Goal: Task Accomplishment & Management: Manage account settings

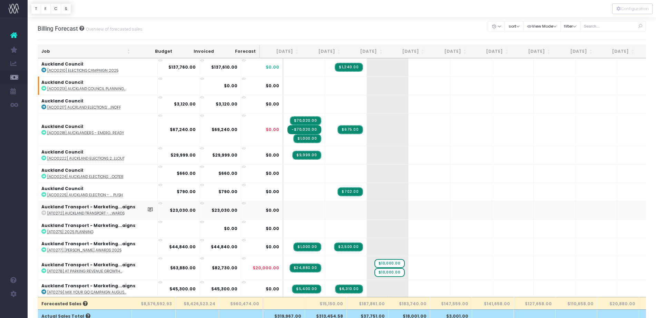
scroll to position [376, 0]
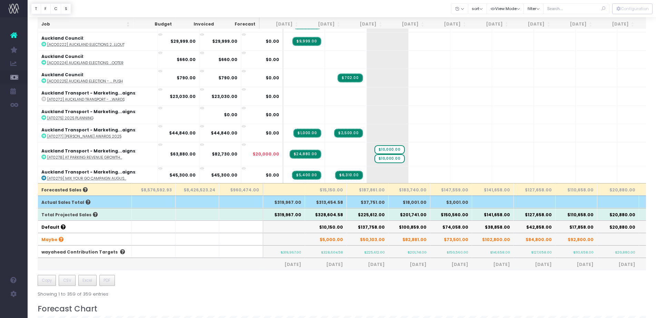
scroll to position [84, 0]
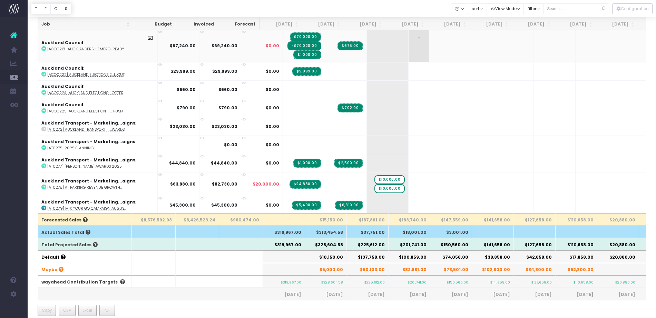
click at [367, 20] on th "[DATE]" at bounding box center [365, 24] width 42 height 13
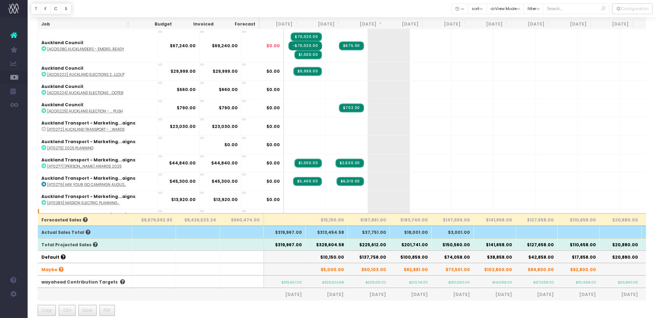
scroll to position [0, 0]
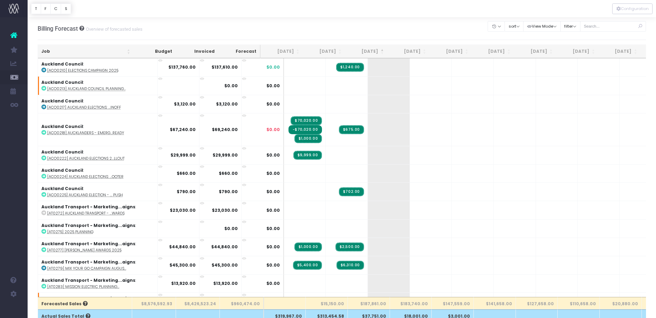
click at [369, 50] on th "Oct 25" at bounding box center [366, 51] width 42 height 13
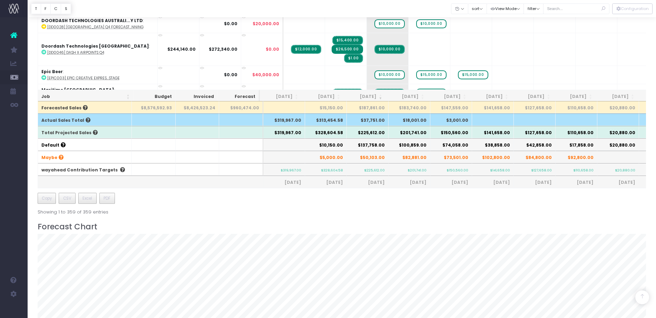
scroll to position [453, 0]
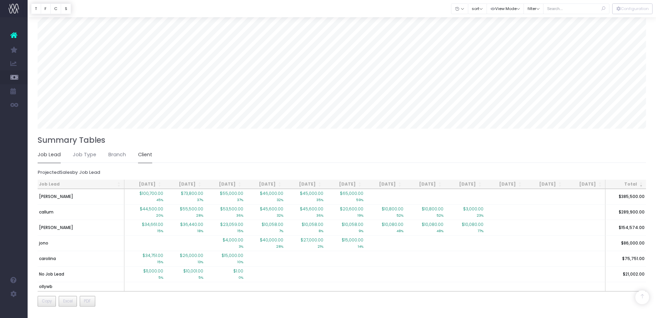
click at [146, 154] on link "Client" at bounding box center [145, 155] width 14 height 16
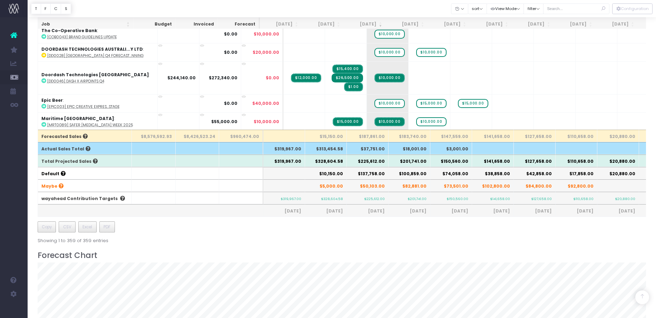
scroll to position [161, 0]
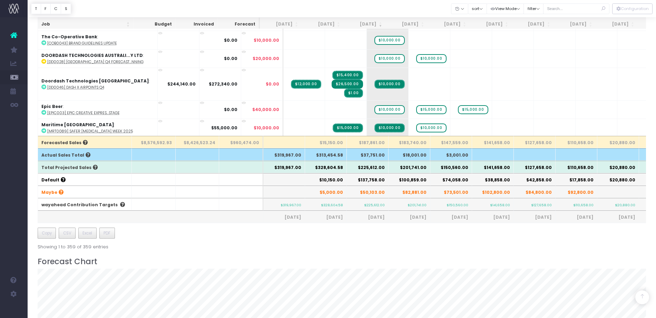
click at [374, 168] on th "$225,612.00" at bounding box center [368, 167] width 42 height 12
click at [389, 180] on th "$100,859.00" at bounding box center [409, 179] width 42 height 12
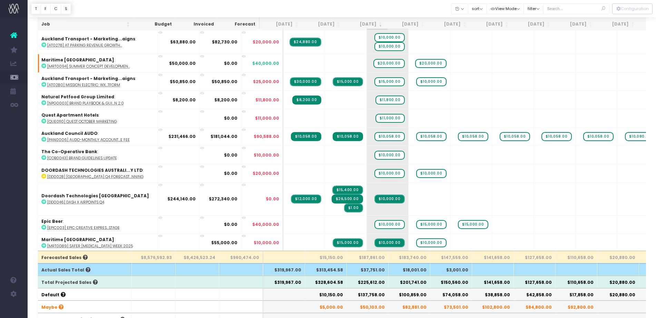
scroll to position [0, 0]
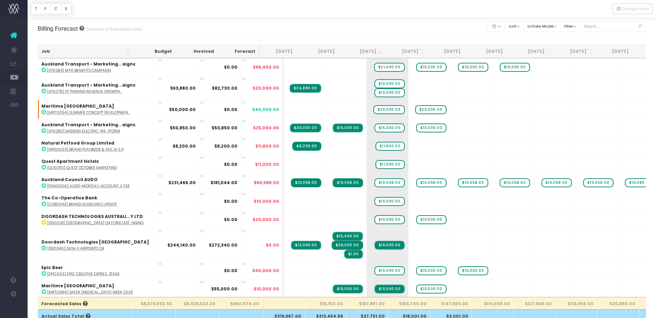
click at [76, 49] on th "Job" at bounding box center [85, 51] width 95 height 13
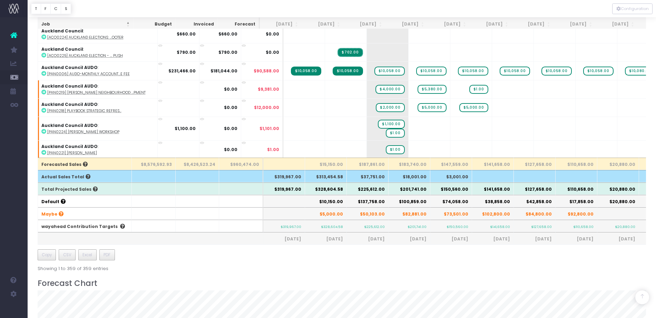
scroll to position [142, 0]
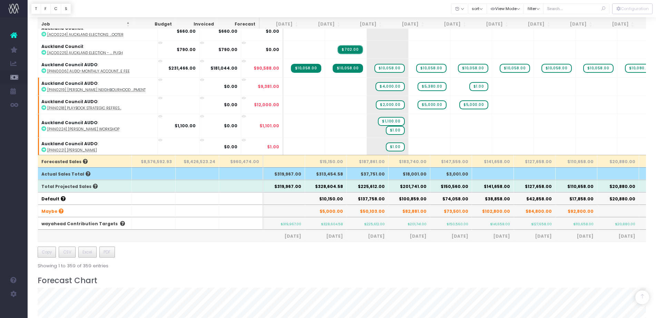
click at [371, 185] on th "$225,612.00" at bounding box center [368, 186] width 42 height 12
click at [351, 278] on h3 "Forecast Chart" at bounding box center [342, 280] width 608 height 9
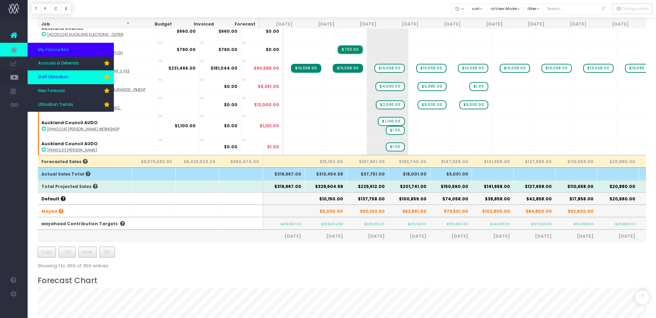
click at [66, 75] on span "Staff Utilisation" at bounding box center [53, 77] width 30 height 6
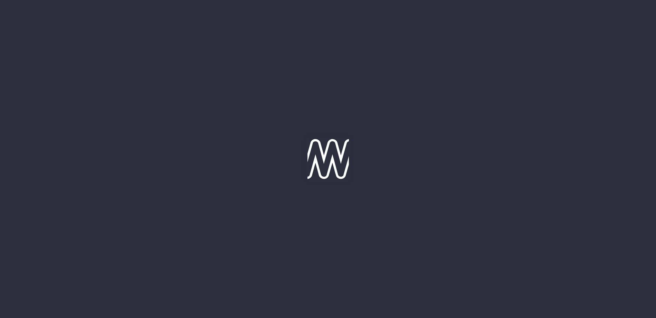
type input "06-10-2025"
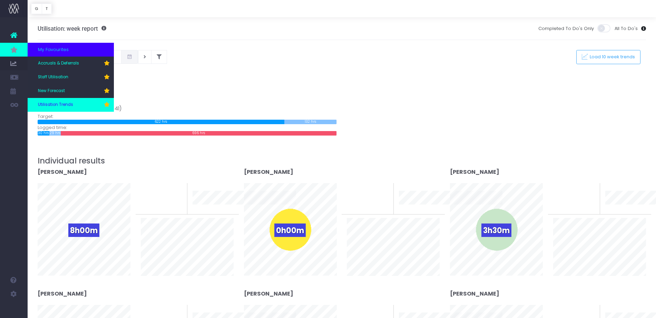
click at [67, 102] on span "Utilisation Trends" at bounding box center [55, 105] width 35 height 6
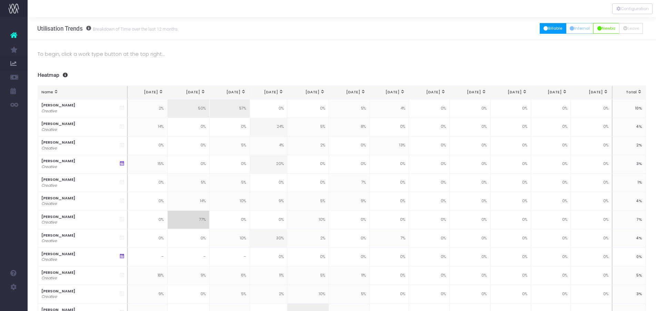
click at [548, 28] on button "Billable" at bounding box center [552, 28] width 27 height 11
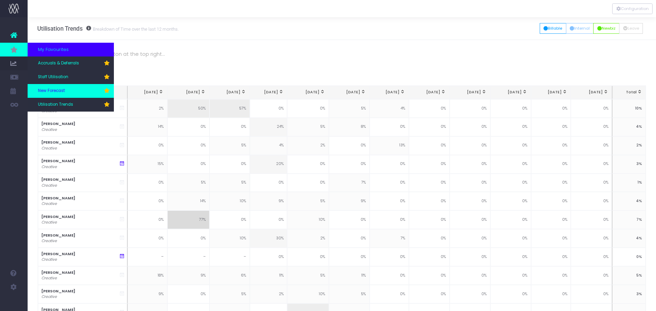
click at [59, 89] on span "New Forecast" at bounding box center [51, 91] width 27 height 6
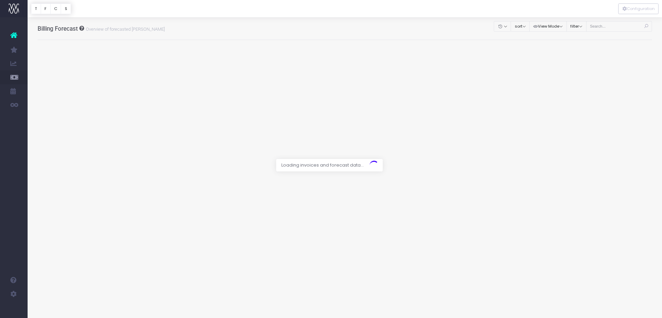
click at [611, 29] on div at bounding box center [331, 159] width 662 height 318
click at [604, 27] on div at bounding box center [331, 159] width 662 height 318
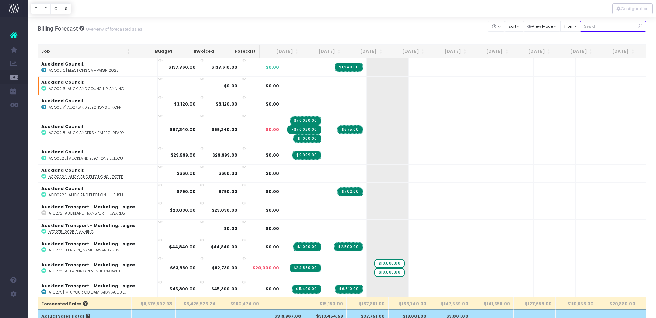
click at [604, 28] on input "text" at bounding box center [613, 26] width 66 height 11
type input "co-op"
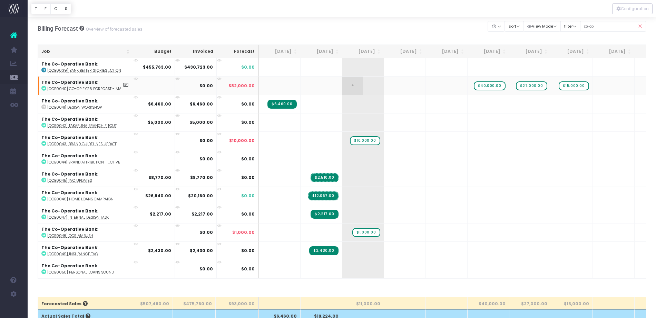
click at [357, 85] on span "+" at bounding box center [352, 86] width 21 height 18
click at [353, 86] on span "+" at bounding box center [352, 86] width 21 height 18
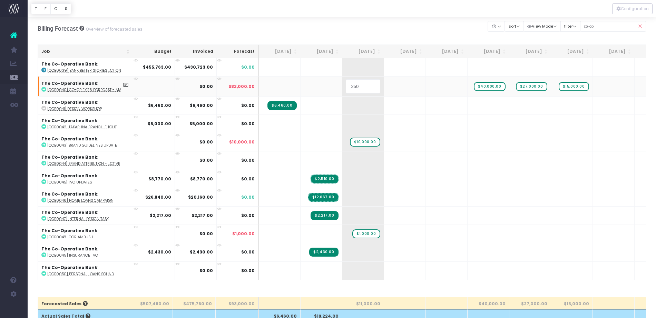
type input "2500"
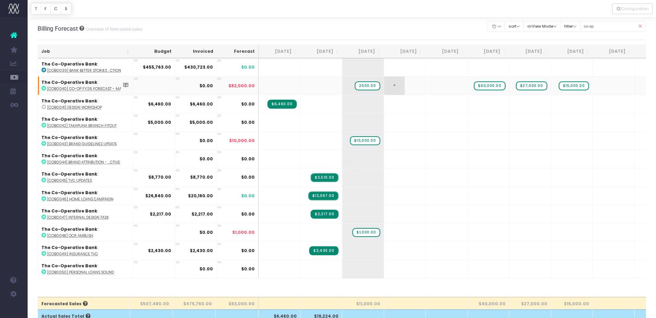
click at [396, 88] on body "Oh my... this is bad. wayahead wasn't able to load this page. Please contact su…" at bounding box center [328, 159] width 656 height 318
click at [394, 85] on span "+" at bounding box center [394, 86] width 21 height 18
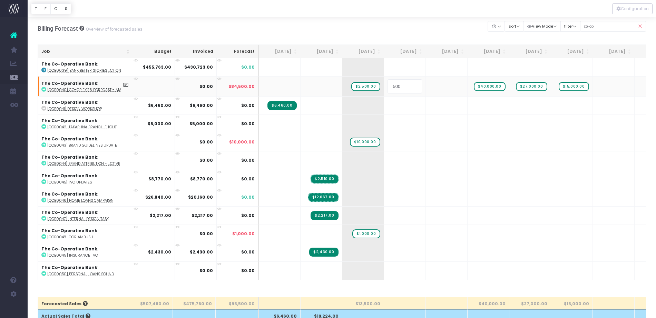
type input "5000"
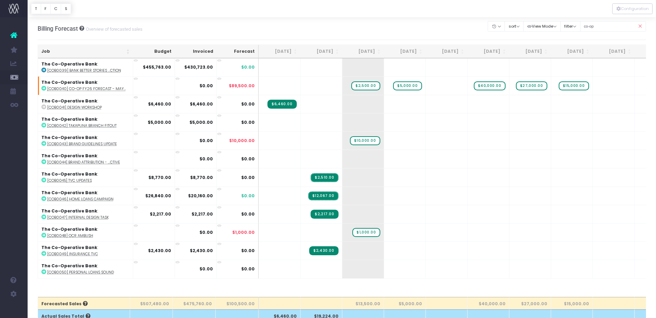
click at [355, 200] on span "+" at bounding box center [352, 196] width 21 height 18
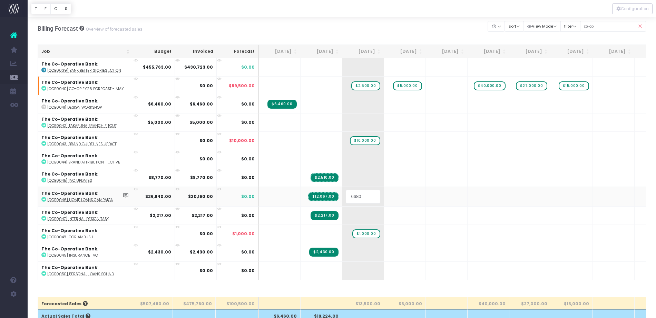
click at [353, 196] on input "6680" at bounding box center [363, 197] width 34 height 14
type input "5880"
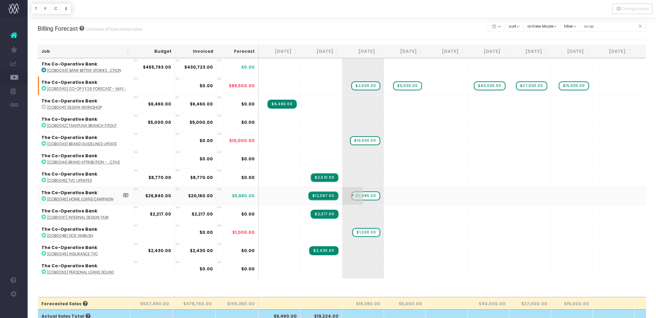
click at [365, 196] on span "$5,880.00" at bounding box center [365, 195] width 29 height 9
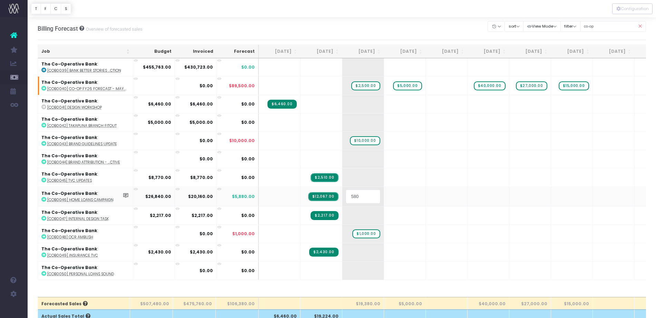
type input "5580"
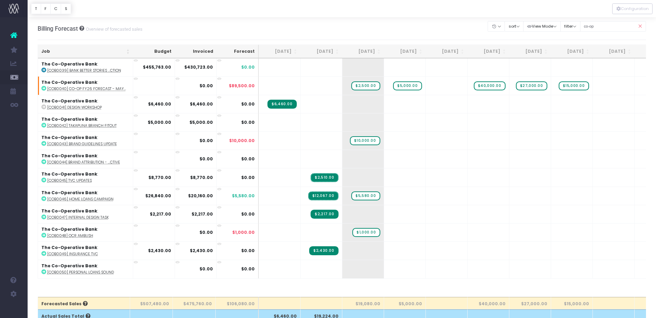
click at [643, 26] on icon at bounding box center [640, 26] width 12 height 14
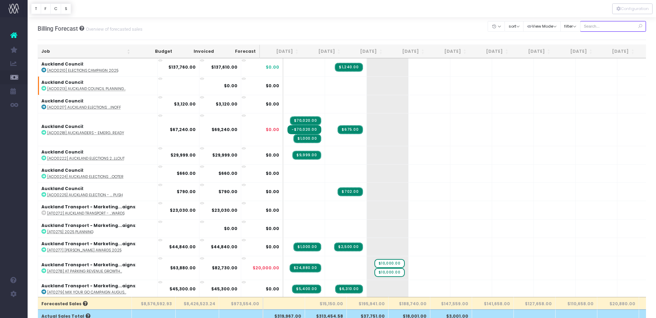
click at [603, 27] on input "text" at bounding box center [613, 26] width 66 height 11
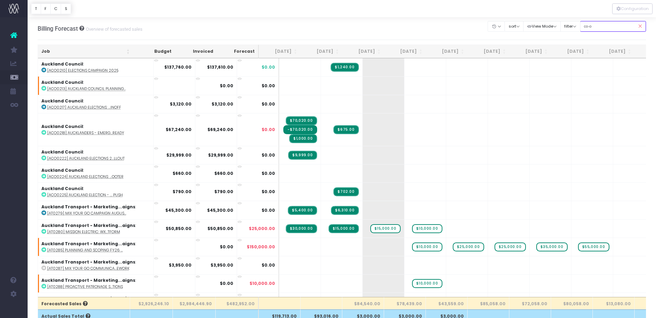
type input "co-op"
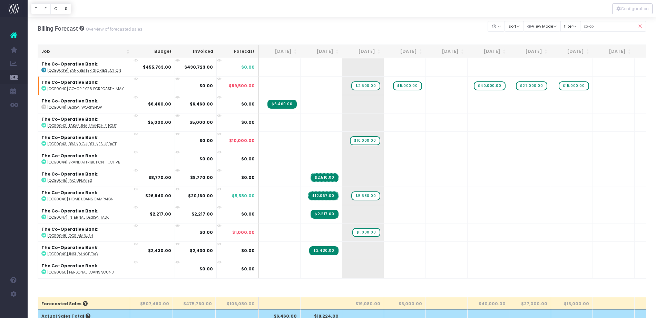
click at [639, 27] on icon at bounding box center [640, 26] width 12 height 14
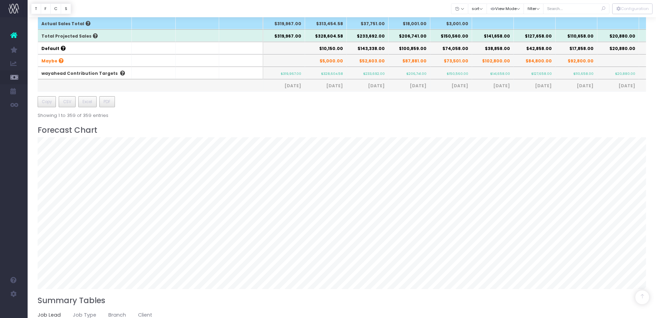
scroll to position [459, 0]
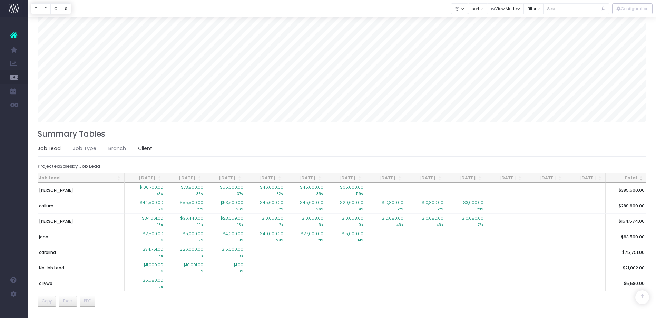
click at [144, 152] on link "Client" at bounding box center [145, 149] width 14 height 16
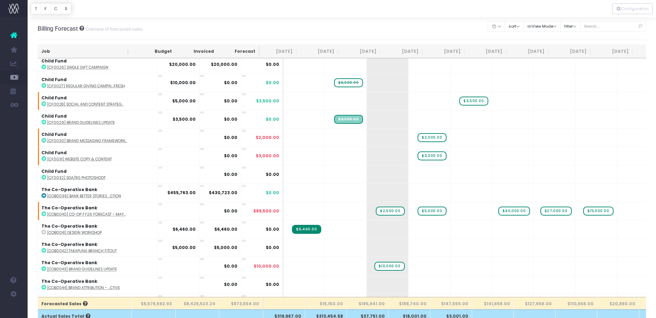
scroll to position [0, 0]
click at [3, 163] on div "Account Warning You are on a paid plan. My Favourites Accruals & Deferrals Staf…" at bounding box center [14, 167] width 28 height 301
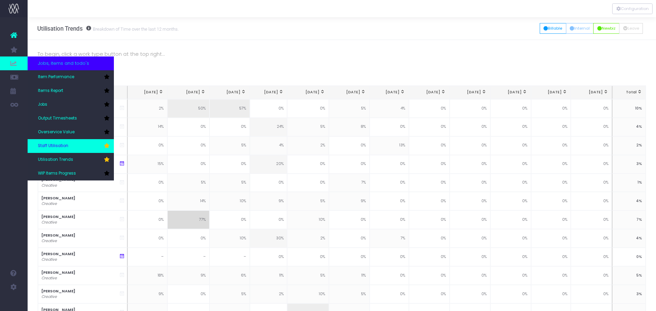
click at [53, 145] on span "Staff Utilisation" at bounding box center [53, 146] width 30 height 6
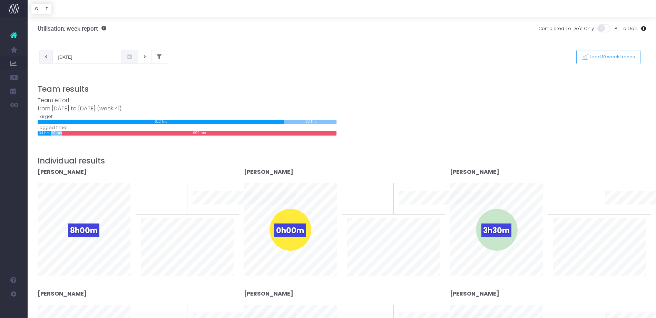
click at [47, 61] on button at bounding box center [45, 57] width 13 height 14
type input "[DATE]"
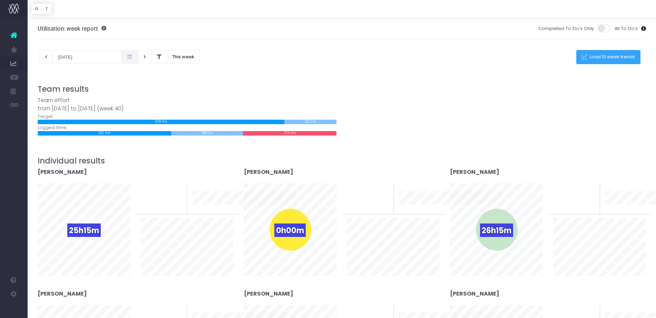
click at [598, 59] on span "Load 10 week trends" at bounding box center [611, 57] width 48 height 6
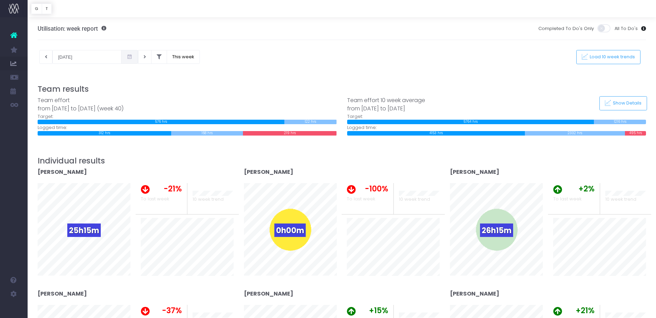
click at [583, 77] on div at bounding box center [342, 79] width 608 height 10
click at [621, 105] on span "Show Details" at bounding box center [626, 103] width 31 height 6
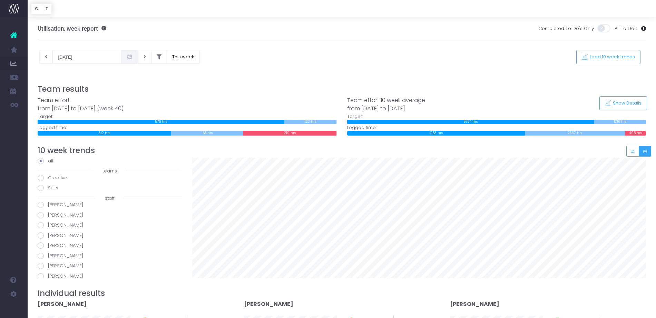
click at [41, 255] on span at bounding box center [41, 256] width 6 height 6
click at [48, 255] on input "[PERSON_NAME]" at bounding box center [50, 254] width 4 height 4
radio input "true"
click at [41, 178] on span at bounding box center [41, 178] width 6 height 6
click at [48, 178] on input "Creative" at bounding box center [50, 177] width 4 height 4
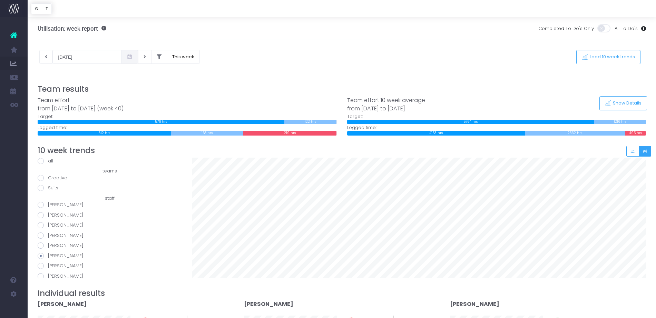
radio input "true"
click at [42, 248] on label "[PERSON_NAME]" at bounding box center [110, 245] width 144 height 7
click at [48, 247] on input "[PERSON_NAME]" at bounding box center [50, 244] width 4 height 4
radio input "true"
click at [42, 248] on label "Callum Hayes" at bounding box center [110, 245] width 144 height 7
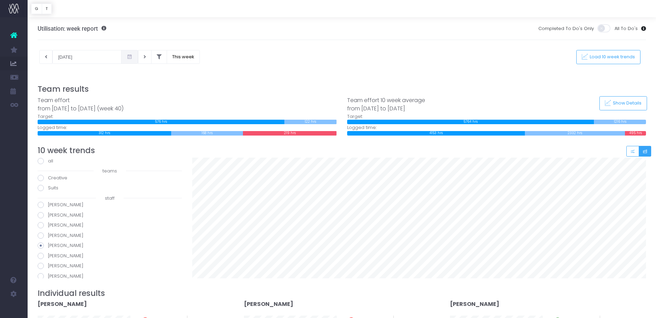
click at [48, 247] on input "Callum Hayes" at bounding box center [50, 244] width 4 height 4
click at [40, 258] on span at bounding box center [41, 256] width 6 height 6
click at [48, 257] on input "Carolina Schwager" at bounding box center [50, 254] width 4 height 4
radio input "true"
click at [41, 214] on span at bounding box center [41, 215] width 6 height 6
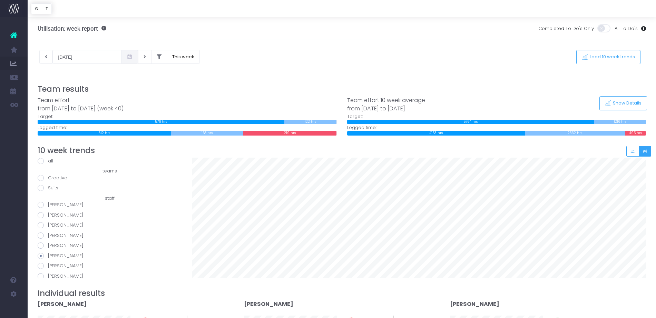
click at [48, 214] on input "Bernie Siolo" at bounding box center [50, 214] width 4 height 4
radio input "true"
click at [40, 225] on span at bounding box center [41, 225] width 6 height 6
click at [48, 225] on input "[PERSON_NAME]" at bounding box center [50, 224] width 4 height 4
radio input "true"
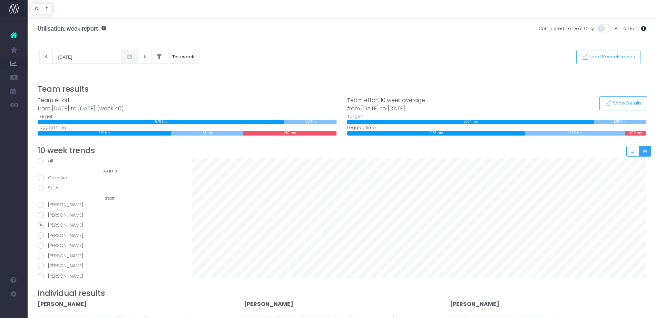
click at [43, 238] on label "[PERSON_NAME]" at bounding box center [110, 235] width 144 height 7
click at [48, 237] on input "[PERSON_NAME]" at bounding box center [50, 234] width 4 height 4
radio input "true"
click at [41, 246] on span at bounding box center [41, 245] width 6 height 6
click at [48, 246] on input "[PERSON_NAME]" at bounding box center [50, 244] width 4 height 4
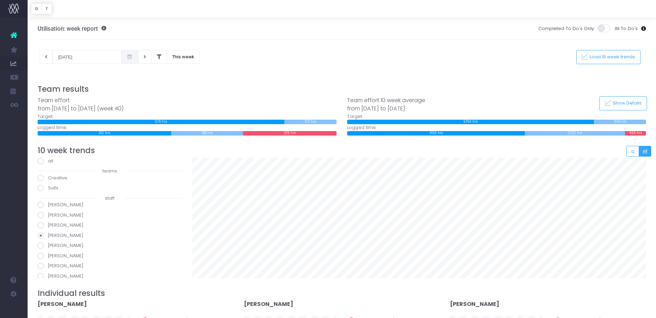
radio input "true"
click at [41, 259] on div "all teams Creative Suits staff Amy Hardy Bernie Siolo Bobbie McKay Brad Collett…" at bounding box center [110, 280] width 144 height 244
click at [41, 258] on span at bounding box center [41, 256] width 6 height 6
click at [48, 257] on input "[PERSON_NAME]" at bounding box center [50, 254] width 4 height 4
radio input "true"
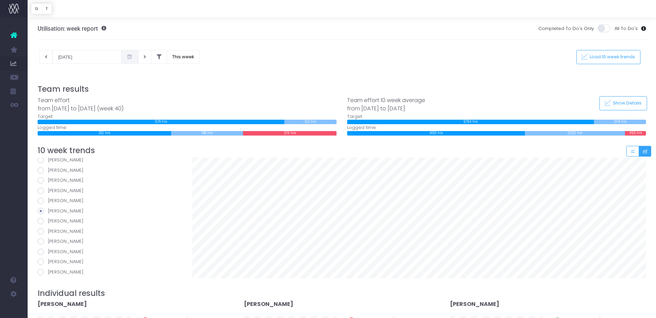
scroll to position [47, 0]
click at [39, 222] on label "[PERSON_NAME]" at bounding box center [110, 219] width 144 height 7
click at [48, 220] on input "[PERSON_NAME]" at bounding box center [50, 218] width 4 height 4
radio input "true"
click at [41, 229] on span at bounding box center [41, 230] width 6 height 6
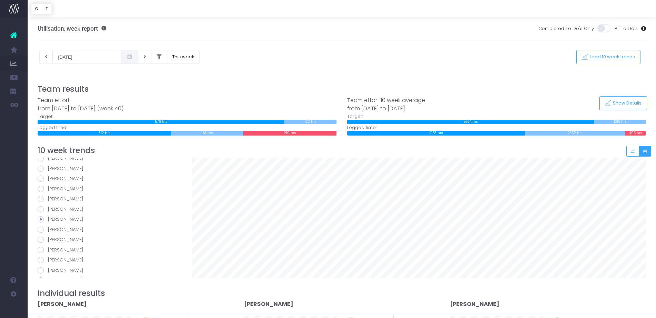
click at [48, 229] on input "[PERSON_NAME]" at bounding box center [50, 228] width 4 height 4
radio input "true"
click at [42, 239] on span at bounding box center [41, 240] width 6 height 6
click at [48, 239] on input "[PERSON_NAME]" at bounding box center [50, 238] width 4 height 4
radio input "true"
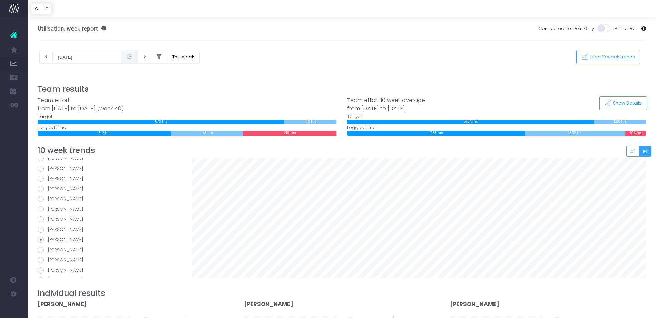
click at [42, 250] on span at bounding box center [41, 250] width 6 height 6
click at [48, 250] on input "[PERSON_NAME]" at bounding box center [50, 249] width 4 height 4
radio input "true"
click at [42, 184] on span at bounding box center [41, 182] width 6 height 6
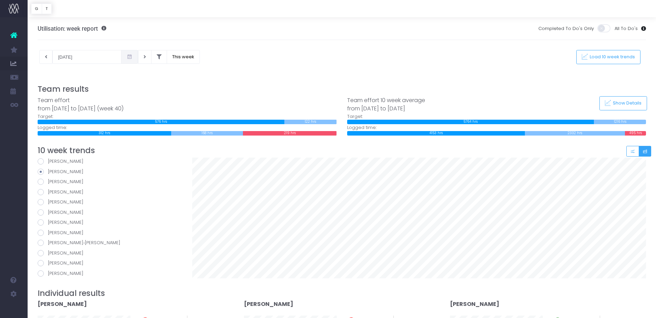
click at [48, 183] on input "[PERSON_NAME]" at bounding box center [50, 180] width 4 height 4
radio input "true"
click at [40, 194] on span at bounding box center [41, 192] width 6 height 6
click at [48, 193] on input "[PERSON_NAME]" at bounding box center [50, 191] width 4 height 4
radio input "true"
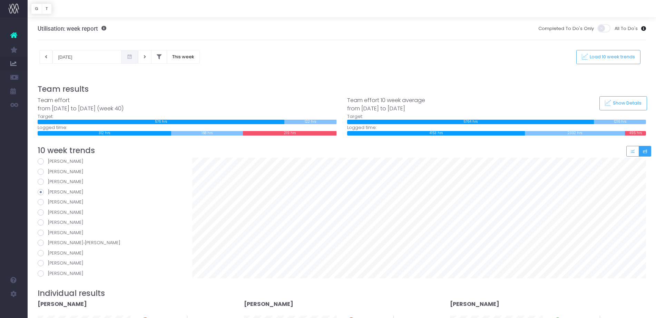
click at [40, 204] on span at bounding box center [41, 202] width 6 height 6
click at [48, 203] on input "[PERSON_NAME]" at bounding box center [50, 201] width 4 height 4
radio input "true"
click at [40, 211] on span at bounding box center [41, 212] width 6 height 6
click at [48, 211] on input "[PERSON_NAME]" at bounding box center [50, 211] width 4 height 4
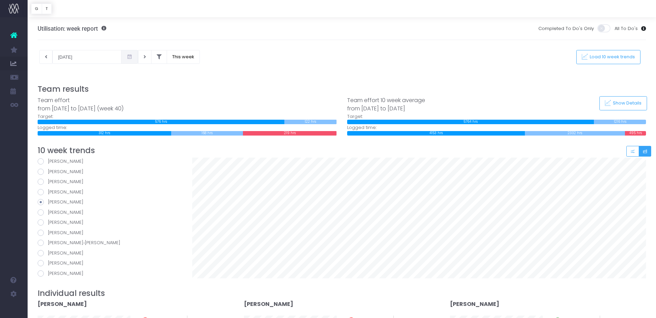
radio input "true"
click at [42, 222] on span at bounding box center [41, 222] width 6 height 6
click at [48, 222] on input "[PERSON_NAME]" at bounding box center [50, 221] width 4 height 4
radio input "true"
click at [40, 235] on span at bounding box center [41, 233] width 6 height 6
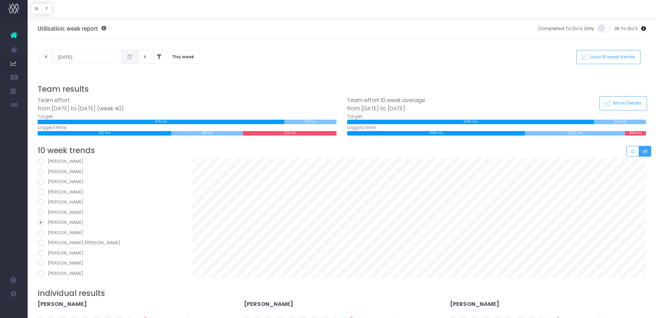
click at [48, 234] on input "[PERSON_NAME]" at bounding box center [50, 231] width 4 height 4
radio input "true"
click at [40, 242] on span at bounding box center [41, 243] width 6 height 6
click at [48, 242] on input "[PERSON_NAME]‑[PERSON_NAME]" at bounding box center [50, 241] width 4 height 4
radio input "true"
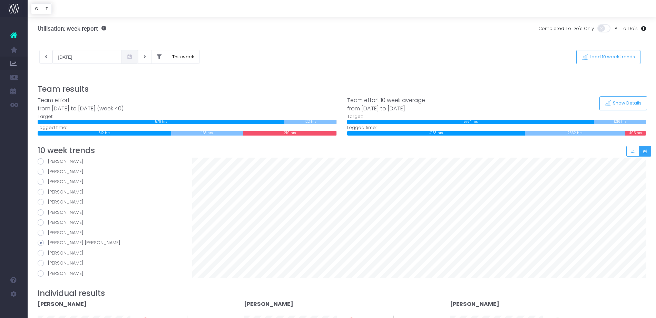
click at [41, 252] on span at bounding box center [41, 253] width 6 height 6
click at [48, 252] on input "[PERSON_NAME]" at bounding box center [50, 252] width 4 height 4
radio input "true"
click at [42, 263] on span at bounding box center [41, 263] width 6 height 6
click at [48, 263] on input "[PERSON_NAME]" at bounding box center [50, 262] width 4 height 4
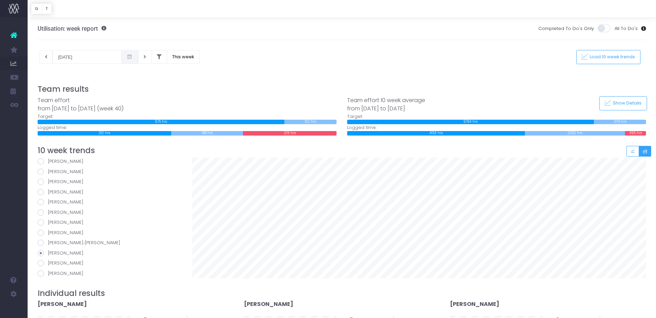
radio input "true"
click at [42, 274] on span at bounding box center [41, 273] width 6 height 6
click at [48, 274] on input "[PERSON_NAME]" at bounding box center [50, 272] width 4 height 4
radio input "true"
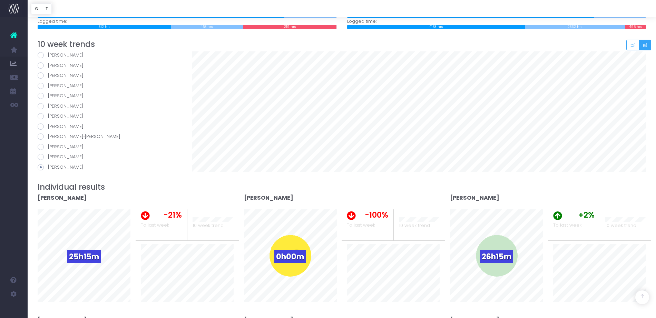
scroll to position [107, 0]
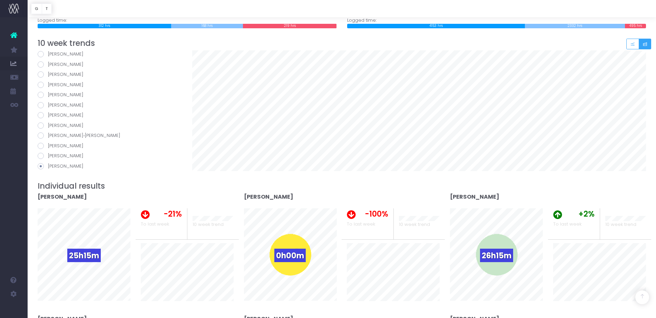
click at [40, 115] on span at bounding box center [41, 115] width 6 height 6
click at [48, 115] on input "[PERSON_NAME]" at bounding box center [50, 114] width 4 height 4
radio input "true"
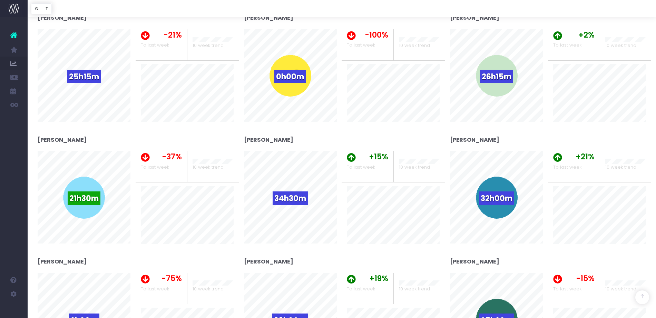
scroll to position [0, 0]
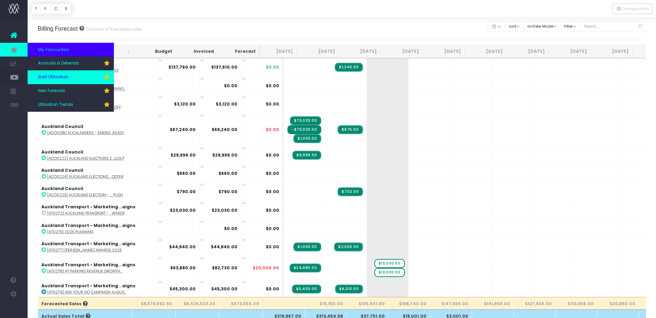
click at [73, 77] on link "Staff Utilisation" at bounding box center [71, 77] width 86 height 14
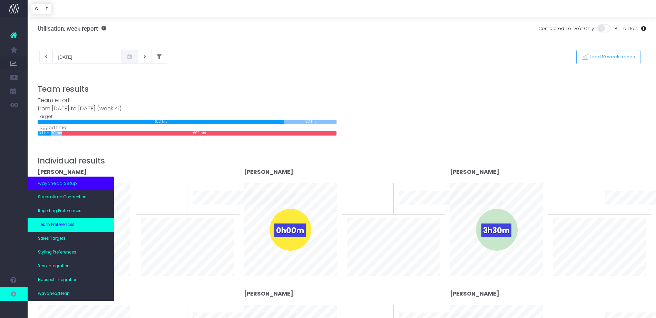
click at [73, 220] on link "Team Preferences" at bounding box center [71, 225] width 86 height 14
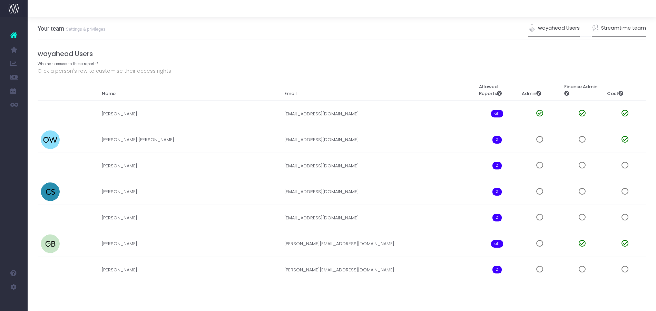
click at [615, 25] on link "Streamtime team" at bounding box center [619, 28] width 54 height 16
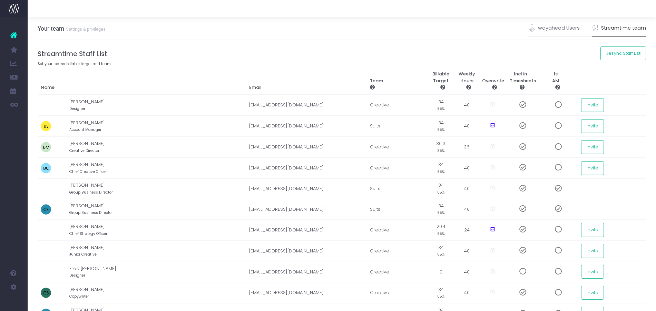
click at [506, 82] on th "Incl in Timesheets" at bounding box center [520, 81] width 28 height 28
click at [624, 53] on button "Resync Staff List" at bounding box center [623, 54] width 46 height 14
